Goal: Task Accomplishment & Management: Manage account settings

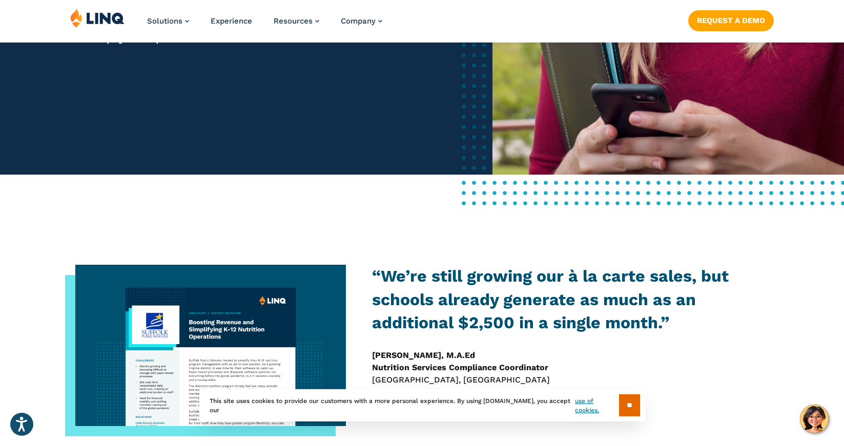
scroll to position [288, 0]
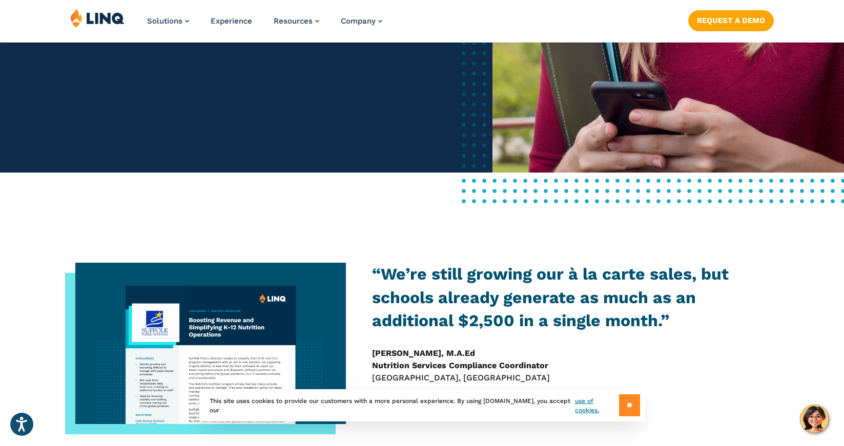
click at [620, 403] on input "**" at bounding box center [629, 406] width 21 height 22
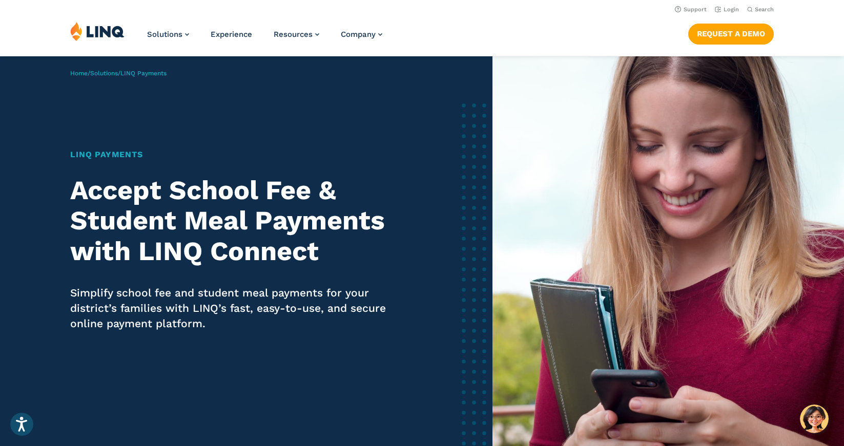
scroll to position [0, 0]
click at [739, 5] on nav "Support Login Search Search for:" at bounding box center [422, 8] width 844 height 11
click at [737, 6] on li "Login" at bounding box center [727, 8] width 24 height 11
click at [728, 12] on link "Login" at bounding box center [727, 9] width 24 height 7
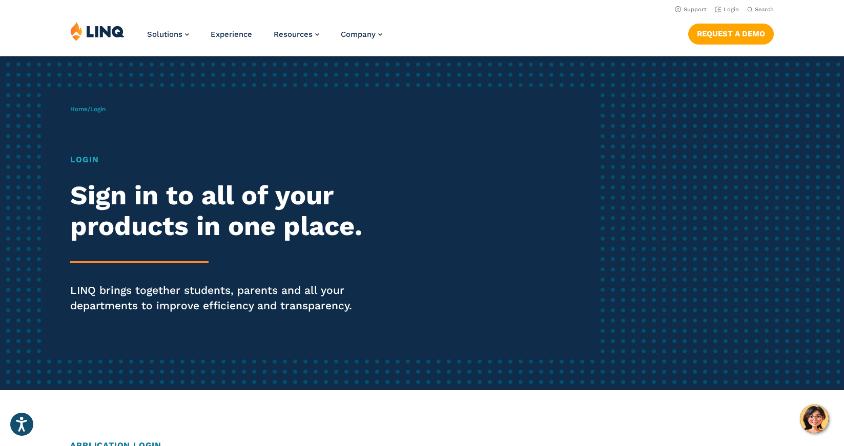
click at [92, 156] on h1 "Login" at bounding box center [232, 160] width 325 height 12
click at [93, 160] on h1 "Login" at bounding box center [232, 160] width 325 height 12
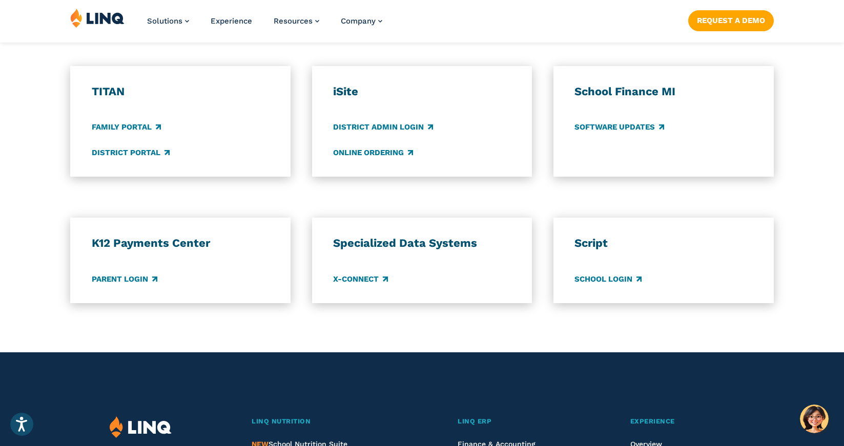
scroll to position [761, 0]
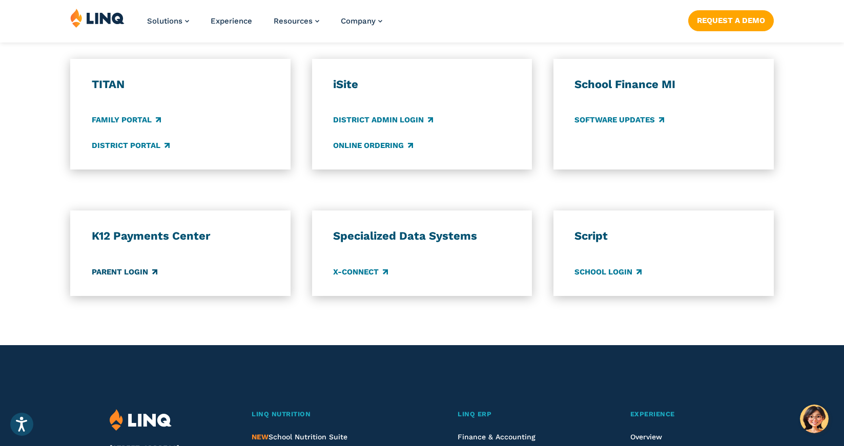
click at [122, 272] on link "Parent Login" at bounding box center [125, 271] width 66 height 11
